Goal: Information Seeking & Learning: Find specific fact

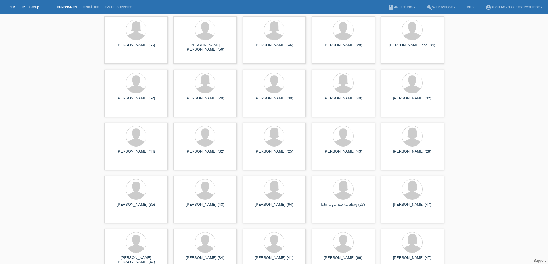
scroll to position [1439, 0]
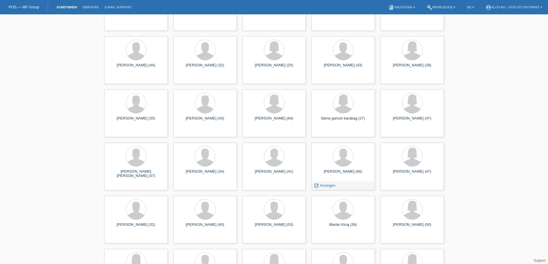
drag, startPoint x: 316, startPoint y: 179, endPoint x: 27, endPoint y: 146, distance: 290.8
click at [13, 147] on div "close filter_list view_module Alle Kund*innen anzeigen star Markierte Kund*inne…" at bounding box center [274, 209] width 548 height 3269
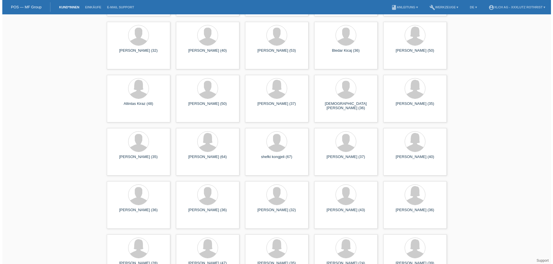
scroll to position [0, 0]
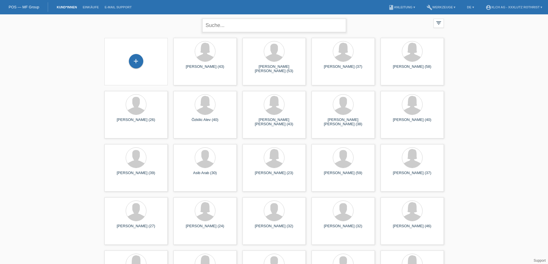
click at [237, 26] on input "text" at bounding box center [274, 26] width 144 height 14
type input "jaha"
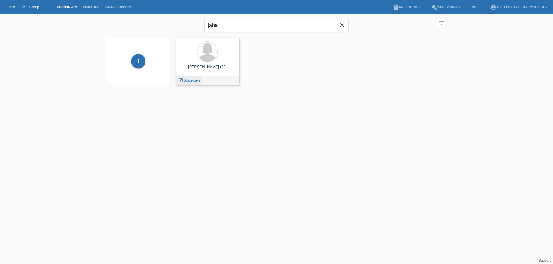
click at [195, 79] on span "Anzeigen" at bounding box center [192, 80] width 16 height 4
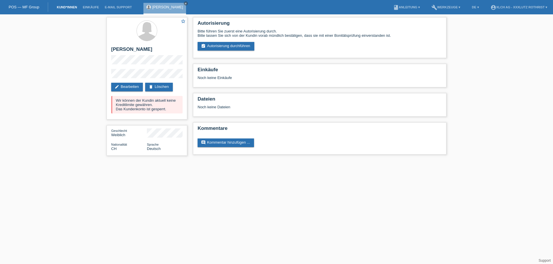
click at [68, 8] on link "Kund*innen" at bounding box center [67, 6] width 26 height 3
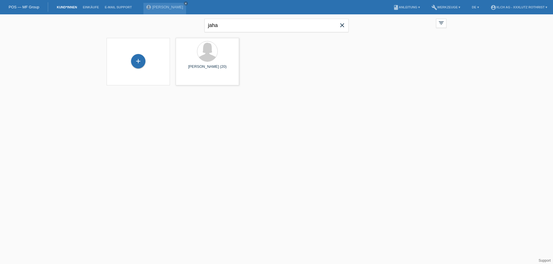
click at [345, 23] on icon "close" at bounding box center [341, 25] width 7 height 7
